Goal: Transaction & Acquisition: Purchase product/service

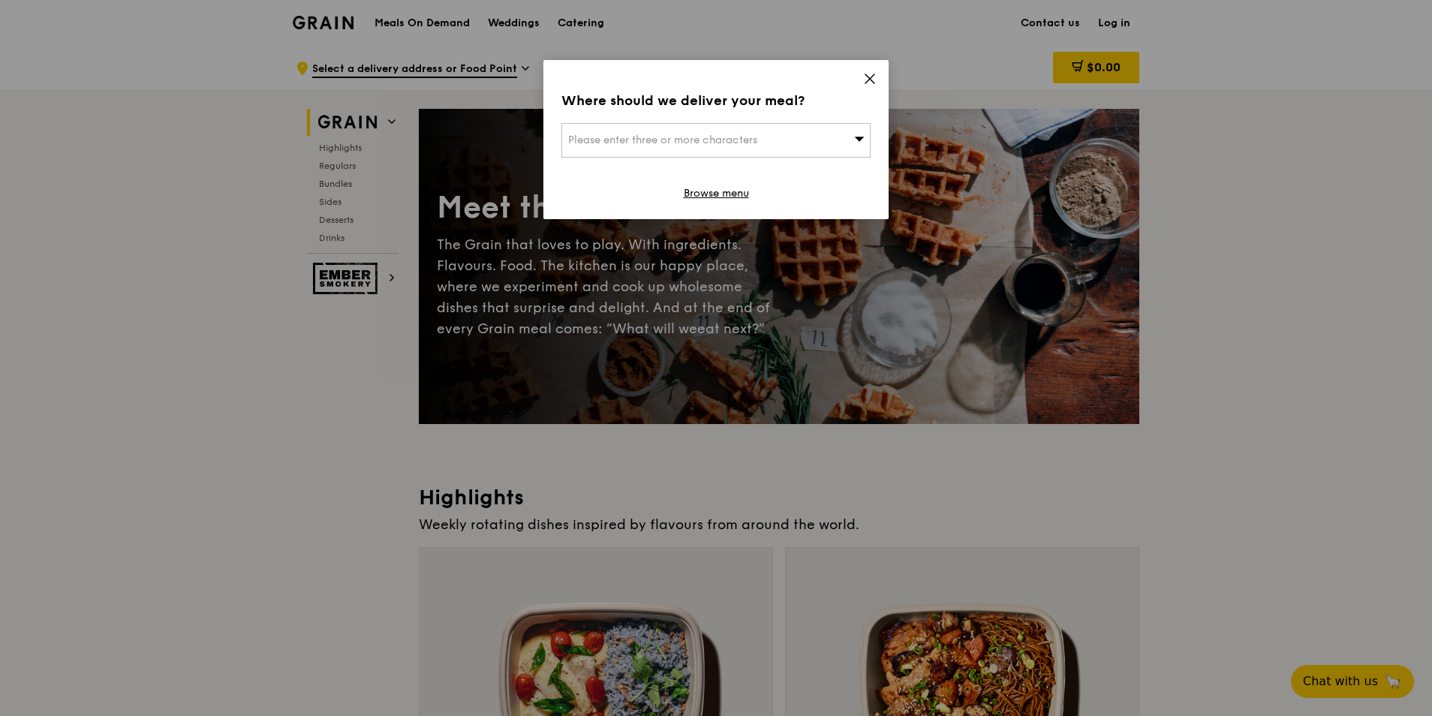
click at [729, 145] on span "Please enter three or more characters" at bounding box center [662, 140] width 189 height 13
click at [715, 140] on input "search" at bounding box center [716, 140] width 308 height 33
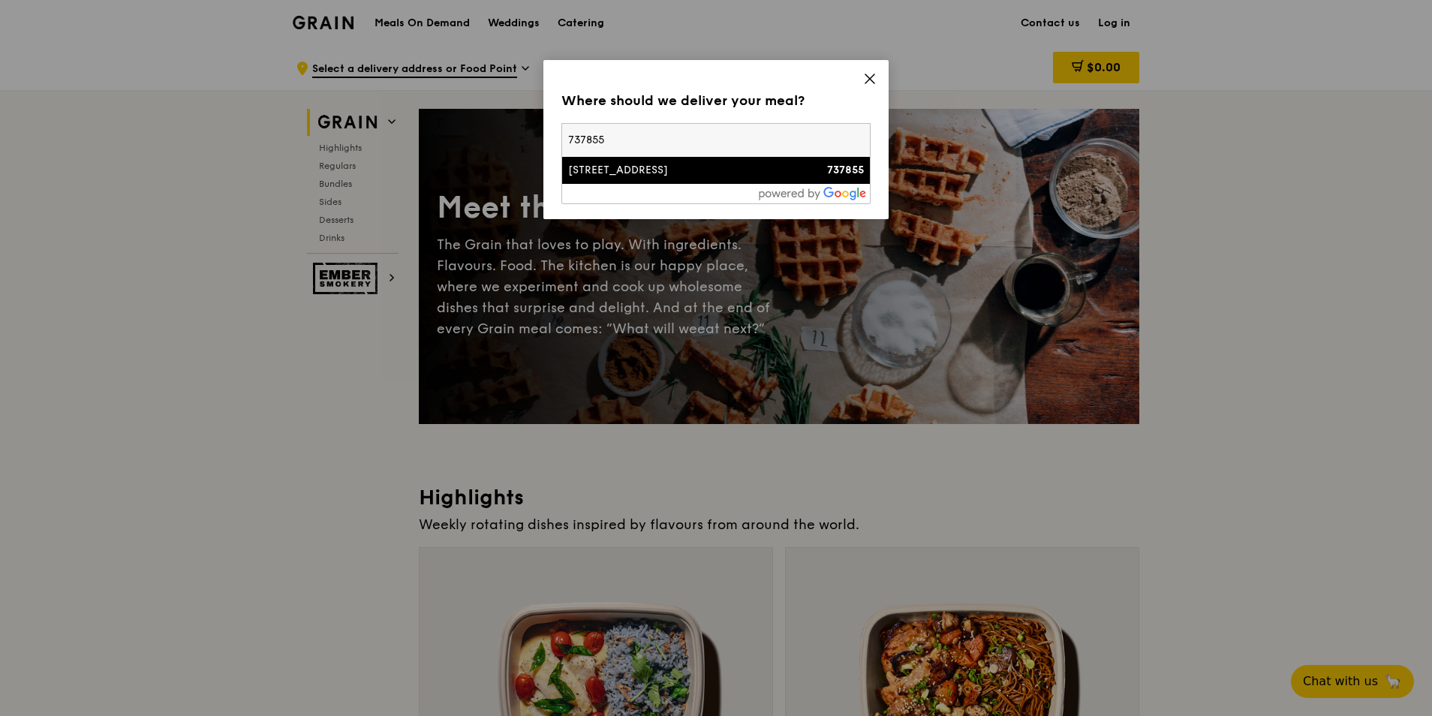
type input "737855"
click at [741, 174] on div "[STREET_ADDRESS]" at bounding box center [679, 170] width 222 height 15
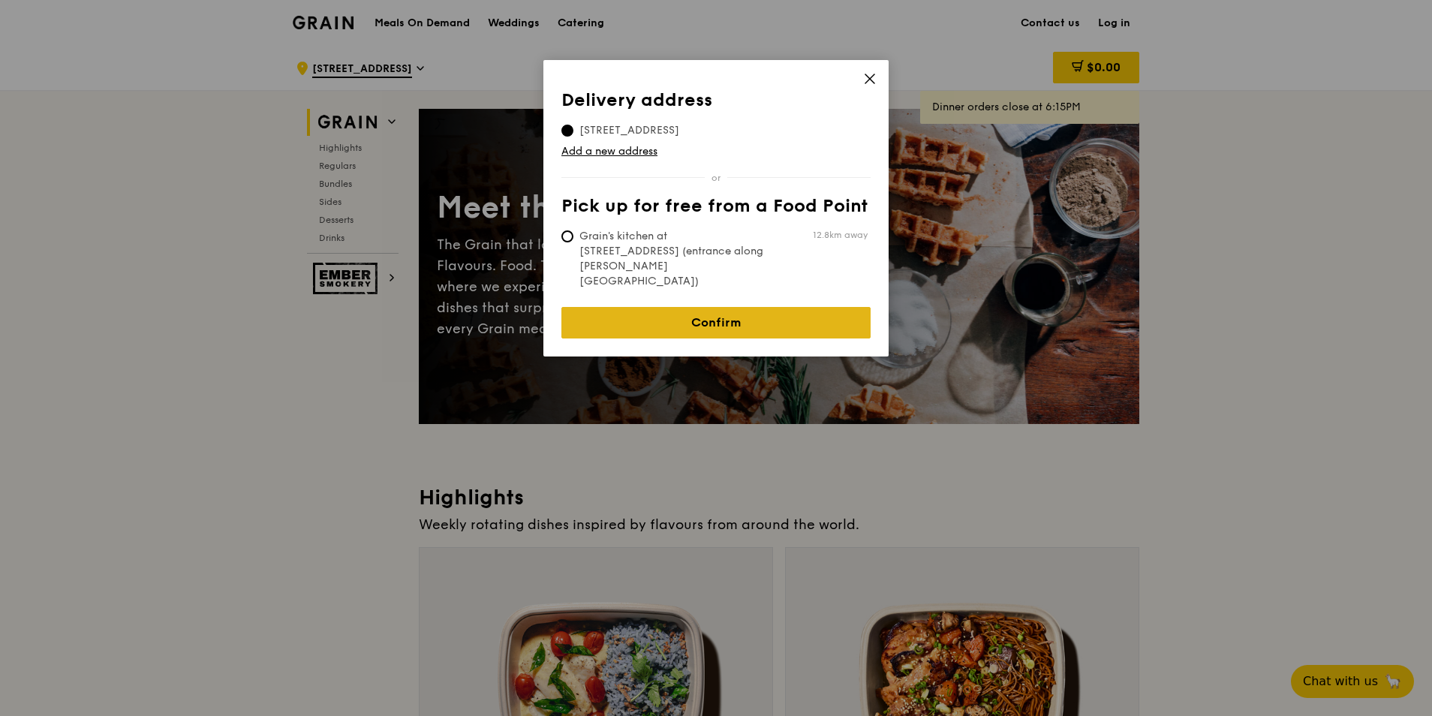
click at [732, 307] on link "Confirm" at bounding box center [715, 323] width 309 height 32
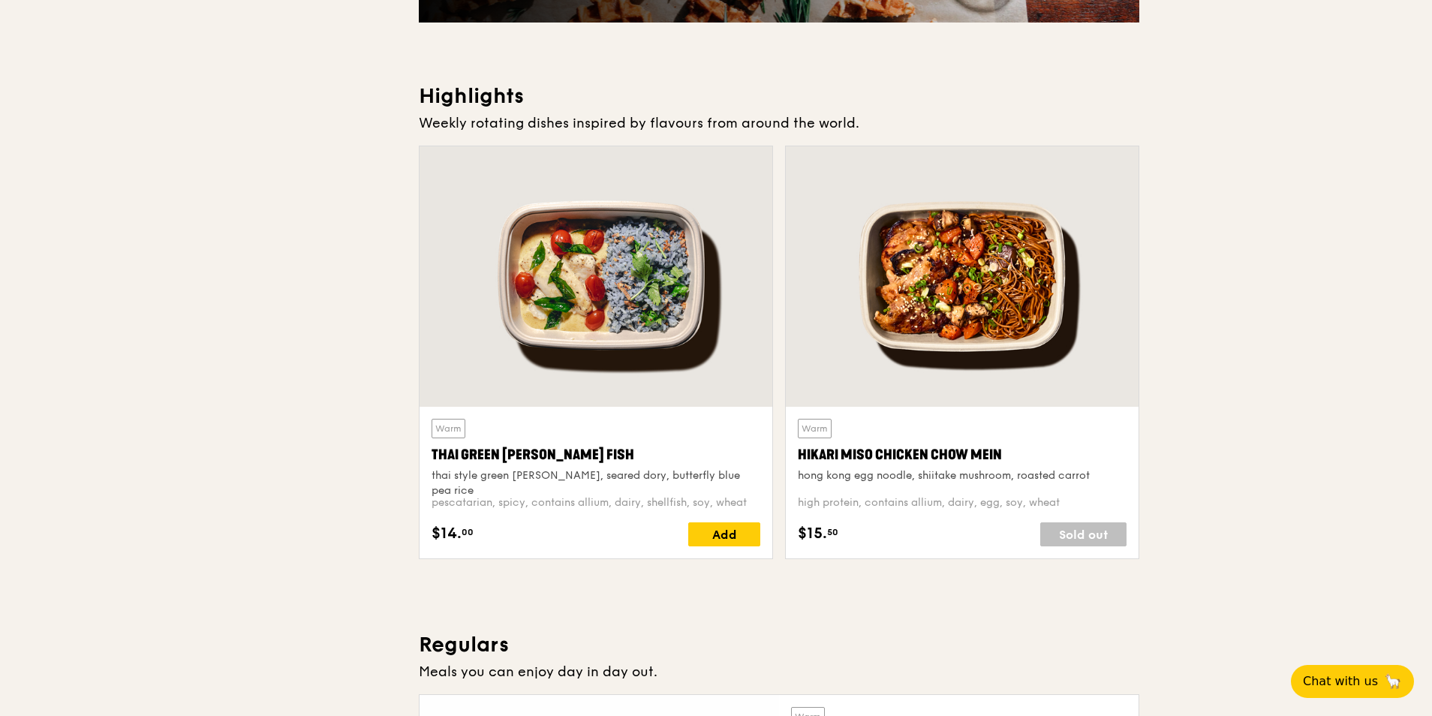
scroll to position [450, 0]
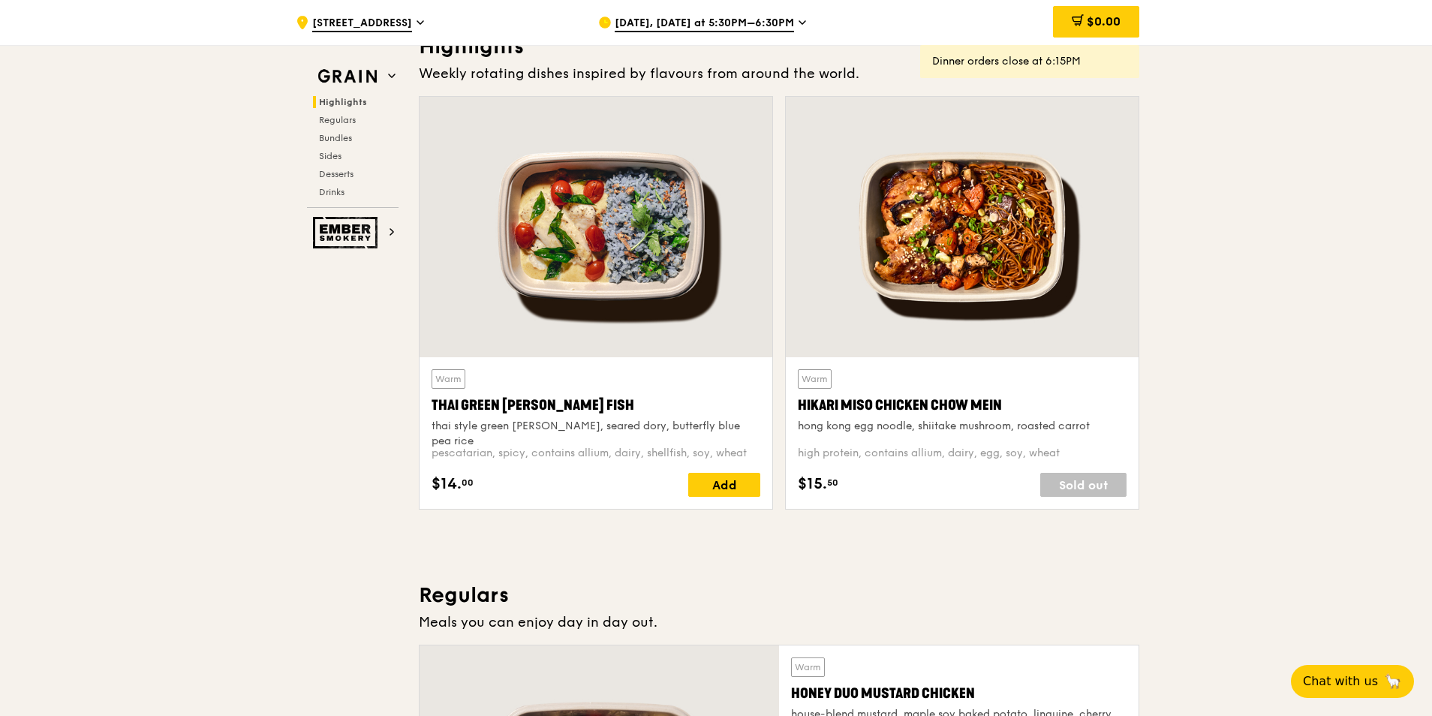
click at [784, 23] on span "[DATE], [DATE] at 5:30PM–6:30PM" at bounding box center [703, 24] width 179 height 17
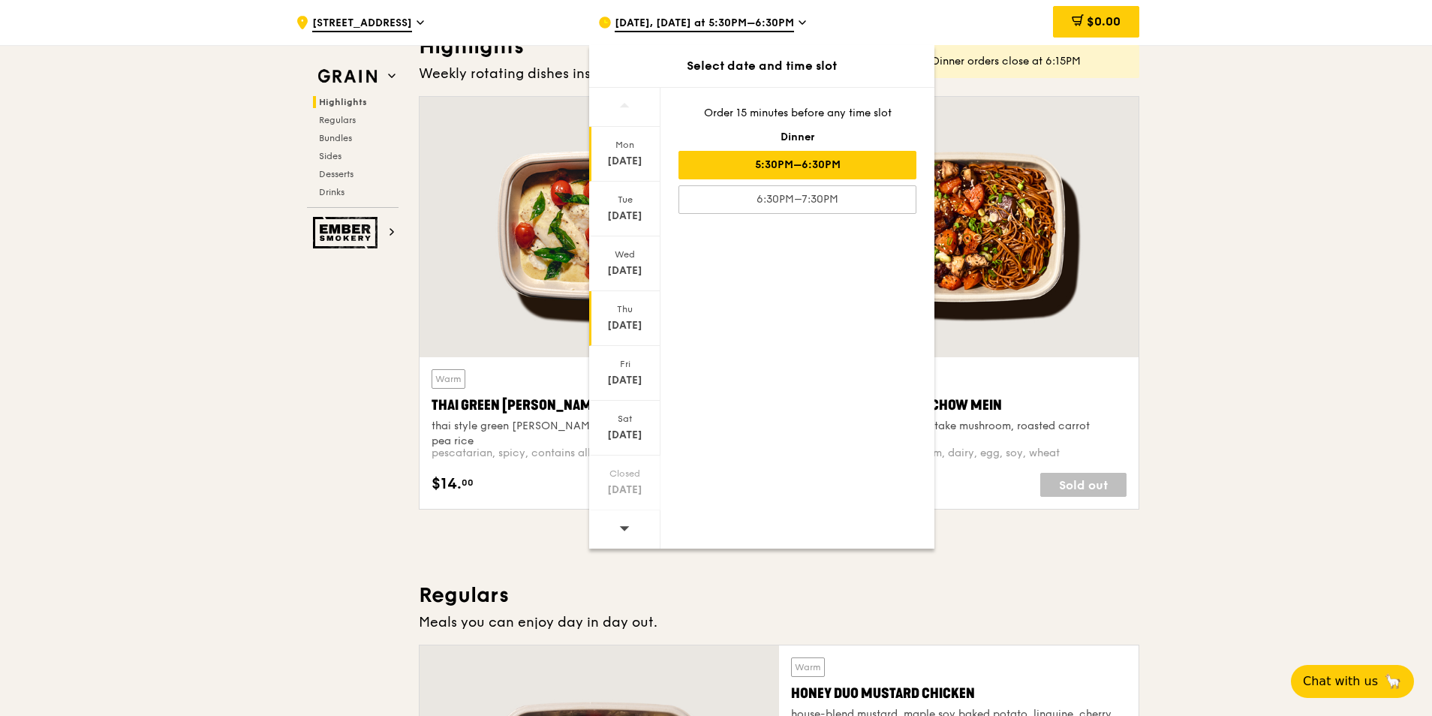
click at [634, 329] on div "[DATE]" at bounding box center [624, 325] width 67 height 15
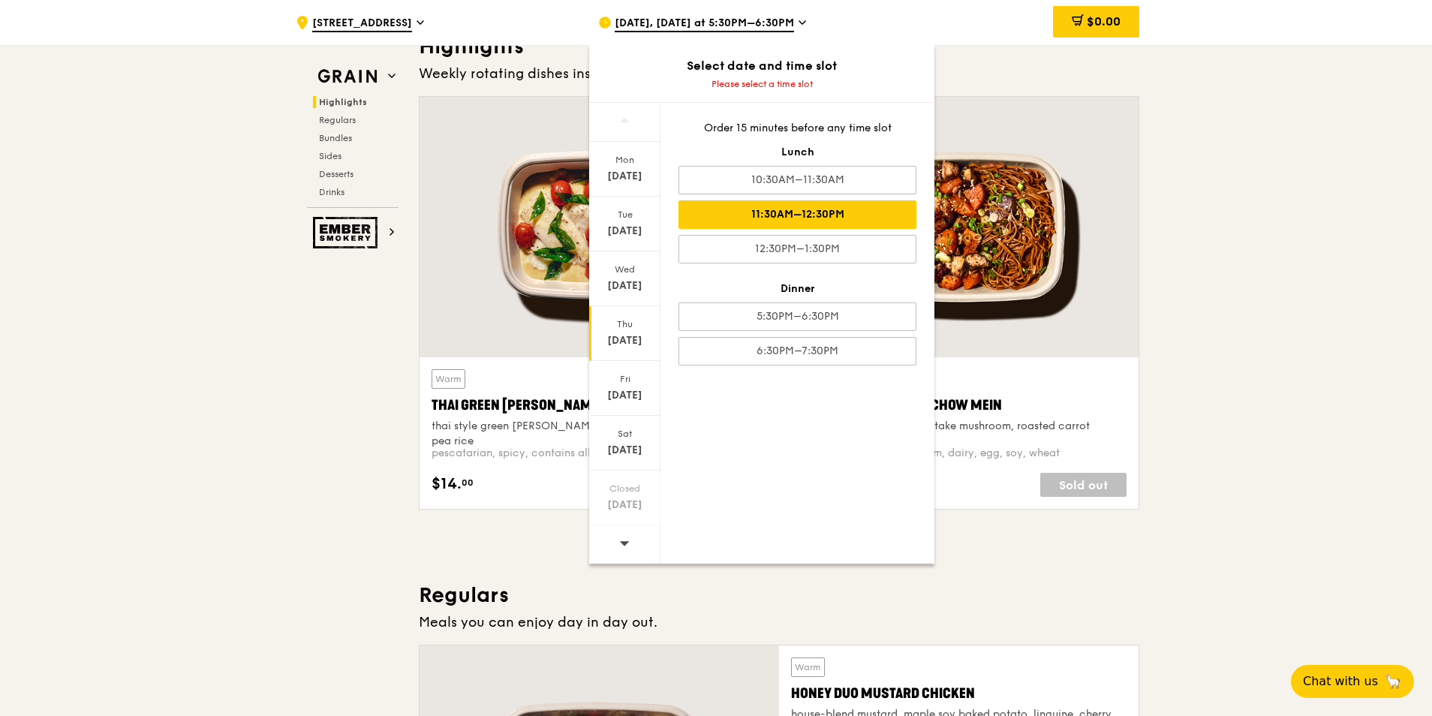
click at [801, 216] on div "11:30AM–12:30PM" at bounding box center [797, 214] width 238 height 29
